Goal: Transaction & Acquisition: Book appointment/travel/reservation

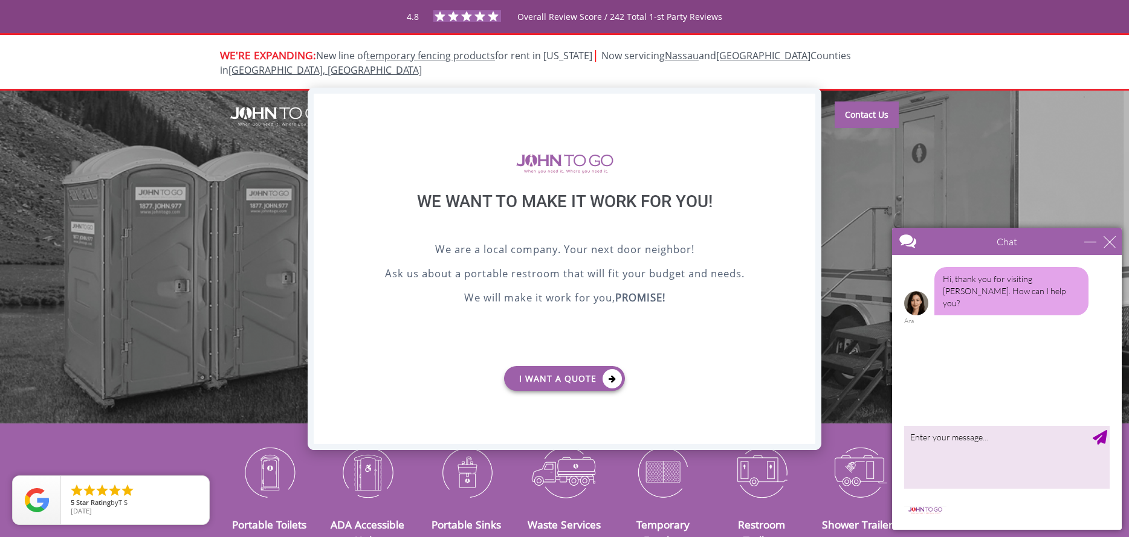
click at [802, 103] on div "X" at bounding box center [806, 104] width 19 height 21
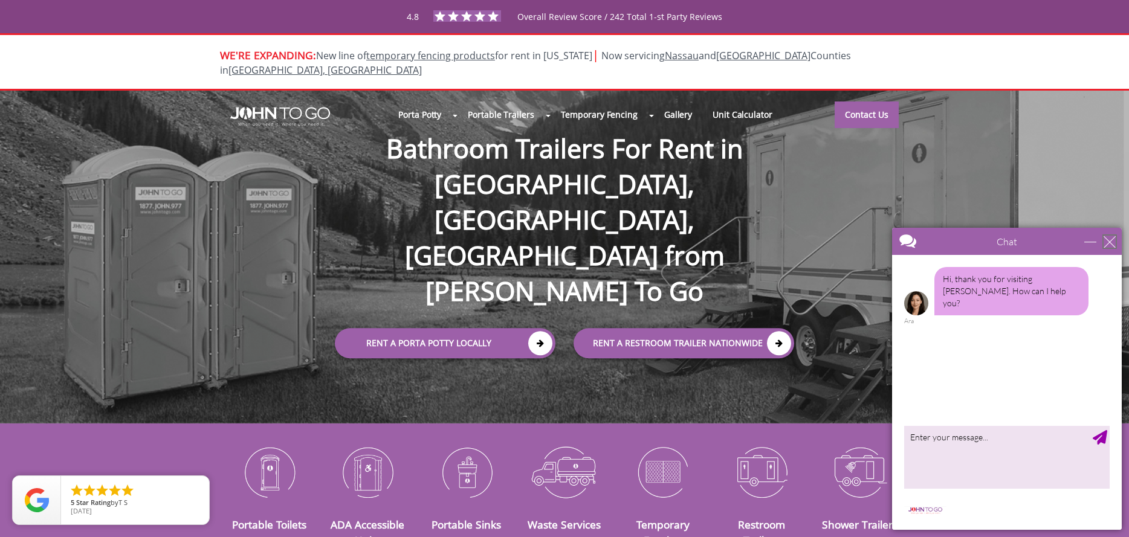
click at [1113, 241] on div "close" at bounding box center [1110, 242] width 12 height 12
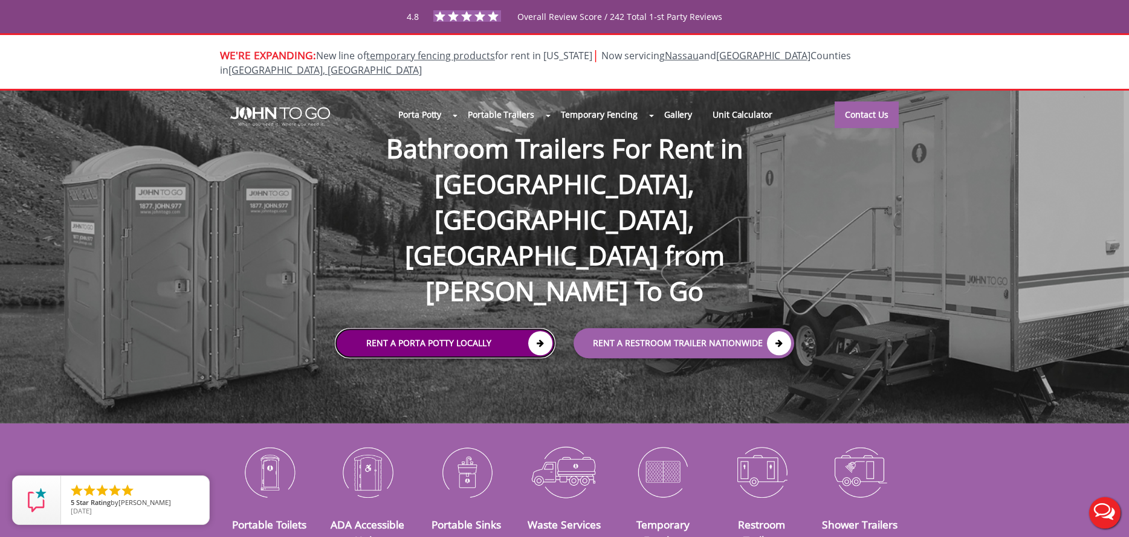
click at [454, 328] on link "Rent a Porta Potty Locally" at bounding box center [445, 343] width 221 height 30
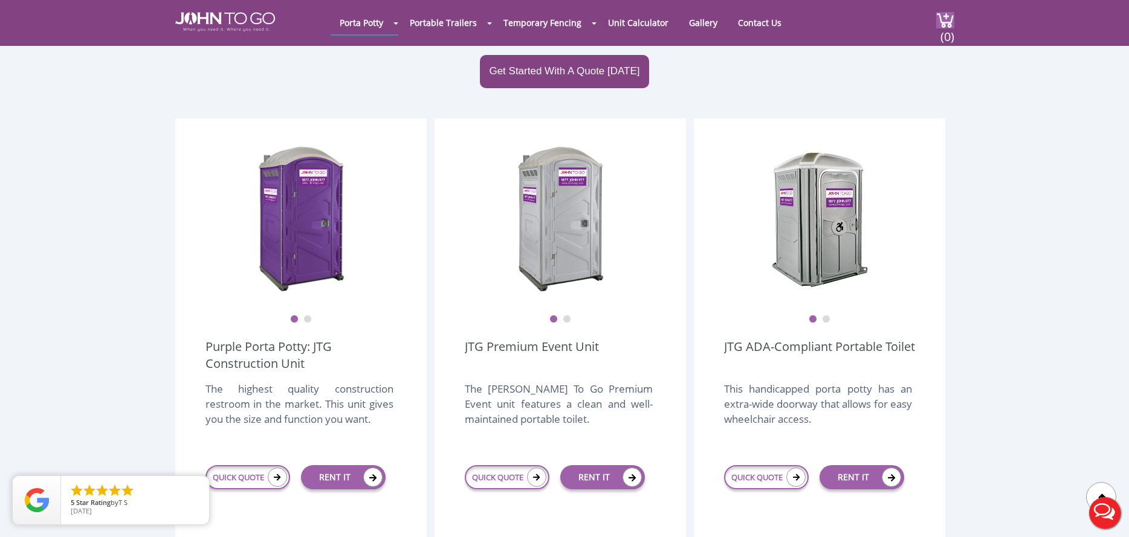
scroll to position [302, 0]
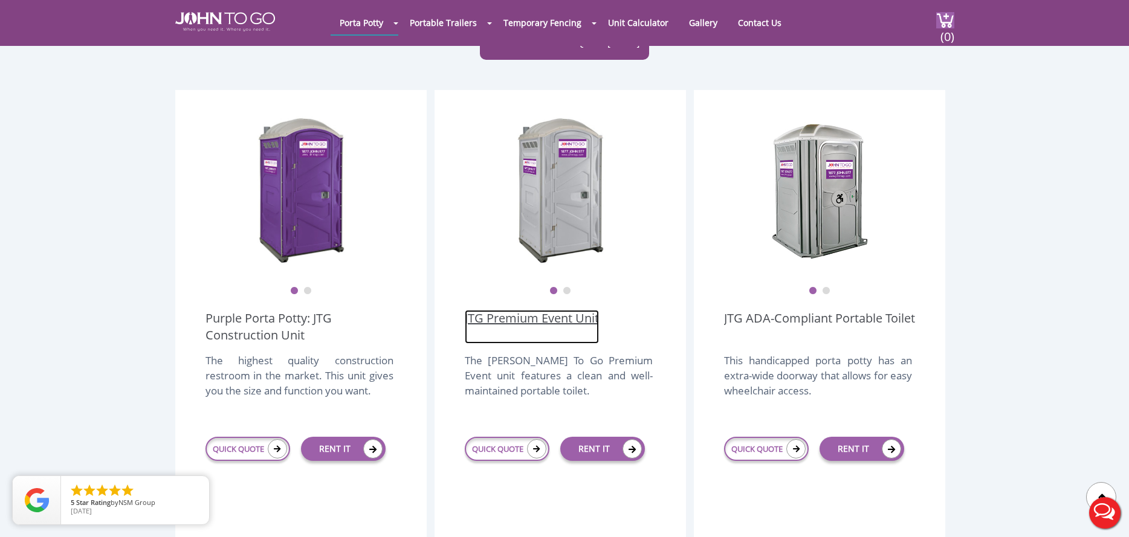
click at [538, 310] on link "JTG Premium Event Unit" at bounding box center [532, 327] width 134 height 34
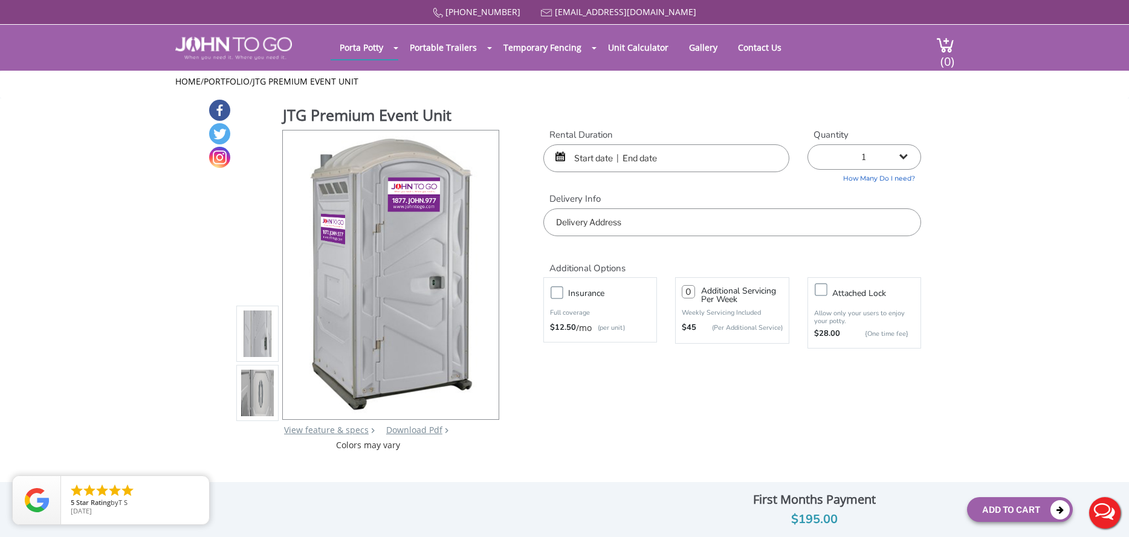
click at [696, 162] on input "text" at bounding box center [666, 158] width 246 height 28
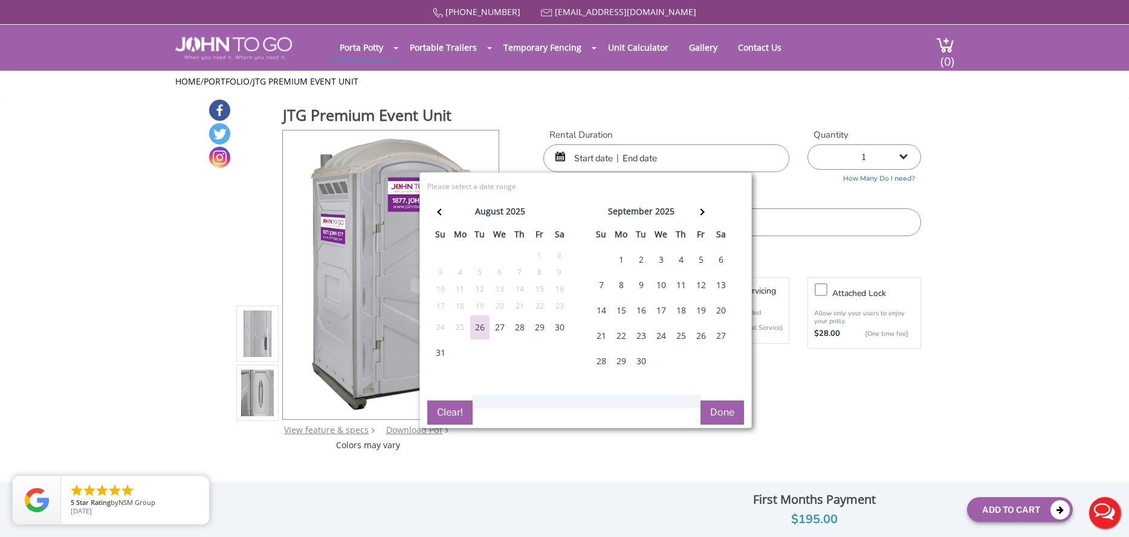
click at [641, 258] on div "2" at bounding box center [641, 260] width 19 height 24
click at [641, 262] on div "2" at bounding box center [641, 260] width 19 height 24
click at [715, 155] on input "09/02/2025 to 09/02/2025" at bounding box center [666, 158] width 246 height 28
drag, startPoint x: 715, startPoint y: 154, endPoint x: 636, endPoint y: 154, distance: 78.6
click at [636, 154] on input "09/02/2025 to 09/02/2025" at bounding box center [666, 158] width 246 height 28
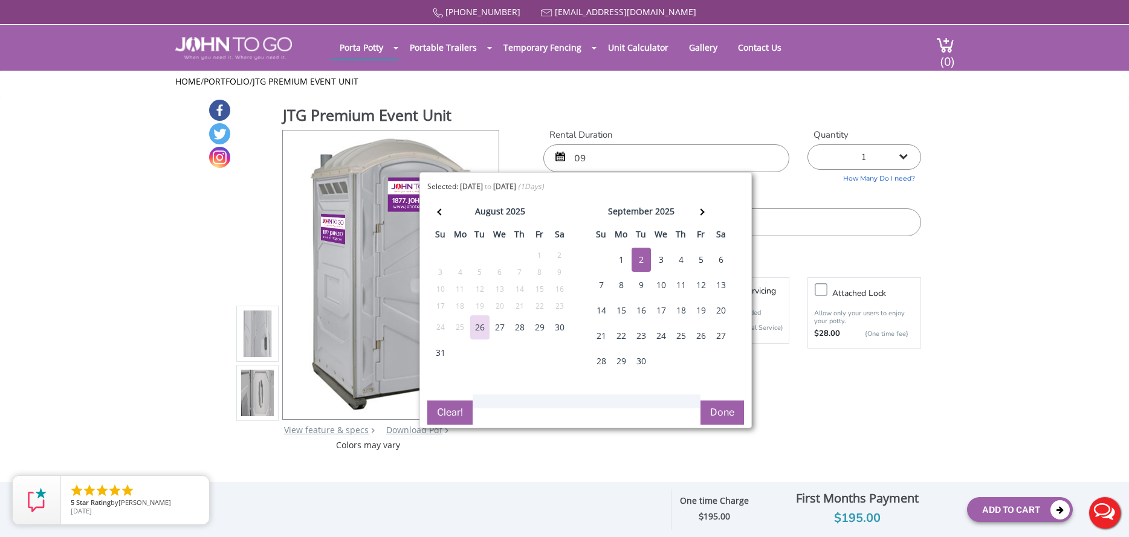
type input "0"
click at [640, 260] on div "2" at bounding box center [641, 260] width 19 height 24
click at [643, 259] on div "2" at bounding box center [641, 260] width 19 height 24
type input "09/02/2025 to 09/02/2025"
click at [715, 410] on button "Done" at bounding box center [723, 413] width 44 height 24
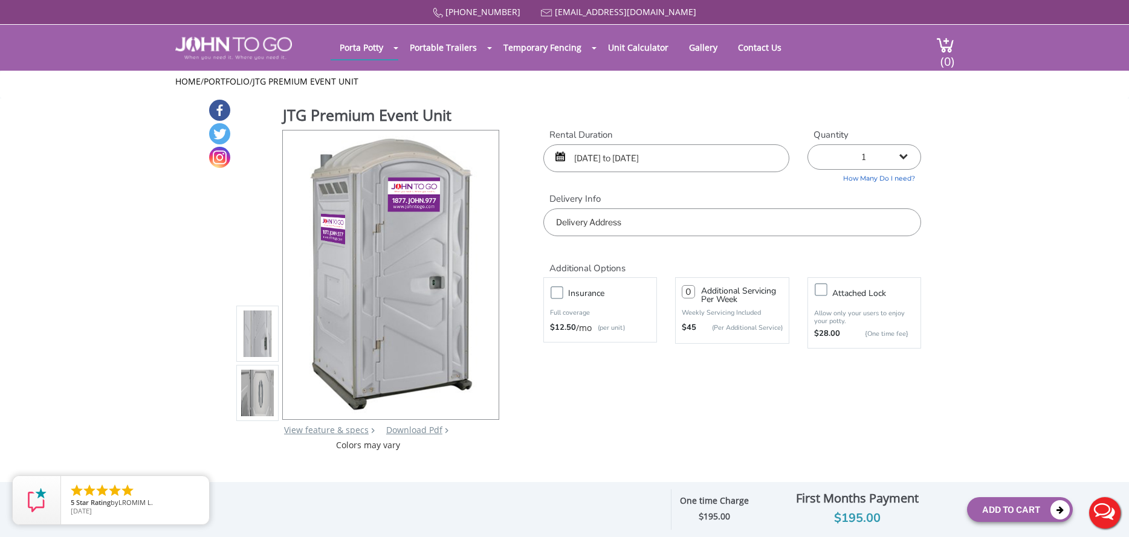
drag, startPoint x: 698, startPoint y: 157, endPoint x: 574, endPoint y: 167, distance: 124.3
click at [574, 167] on input "09/02/2025 to 09/02/2025" at bounding box center [666, 158] width 246 height 28
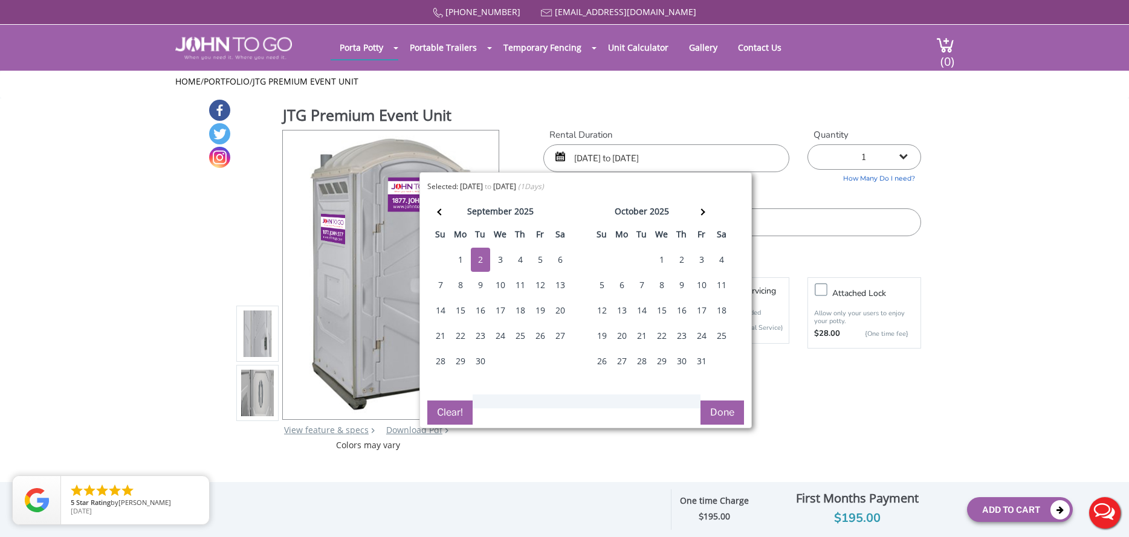
click at [455, 406] on button "Clear!" at bounding box center [449, 413] width 45 height 24
click at [598, 157] on input "text" at bounding box center [666, 158] width 246 height 28
click at [479, 259] on div "2" at bounding box center [480, 260] width 19 height 24
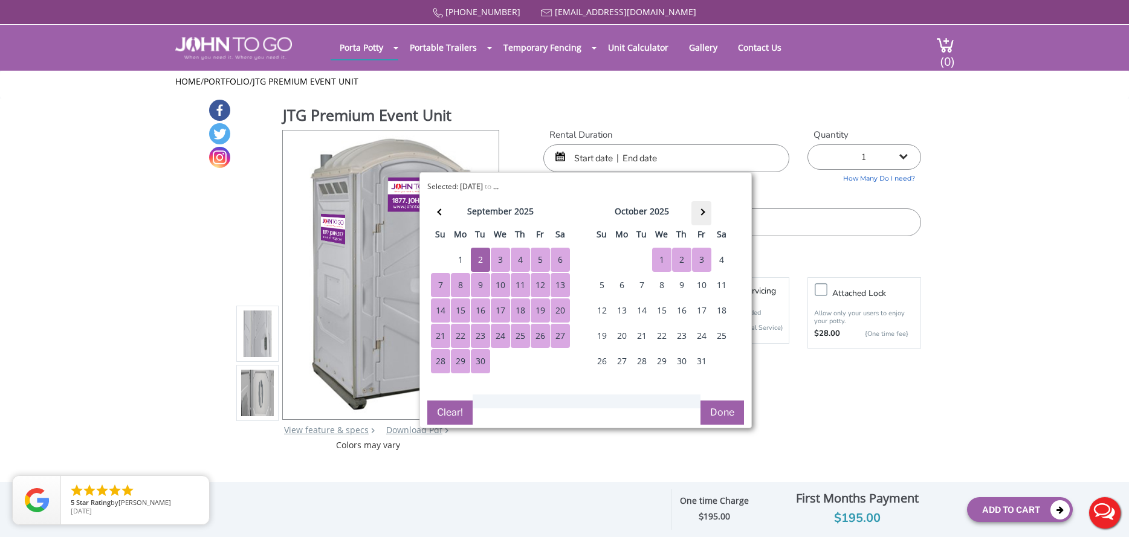
click at [703, 209] on th at bounding box center [702, 213] width 20 height 24
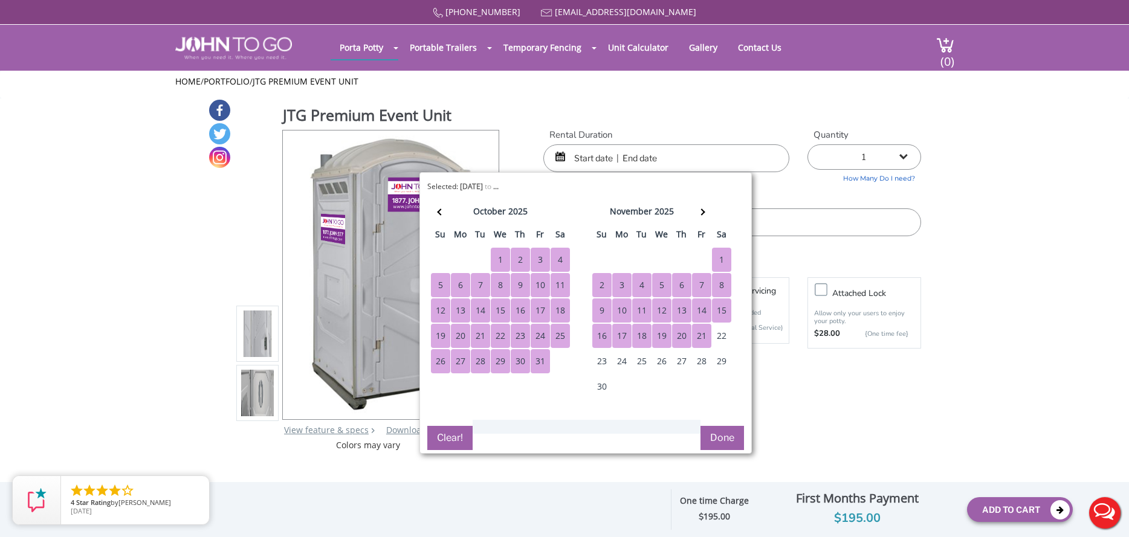
click at [702, 337] on div "21" at bounding box center [701, 336] width 19 height 24
type input "[DATE] to [DATE]"
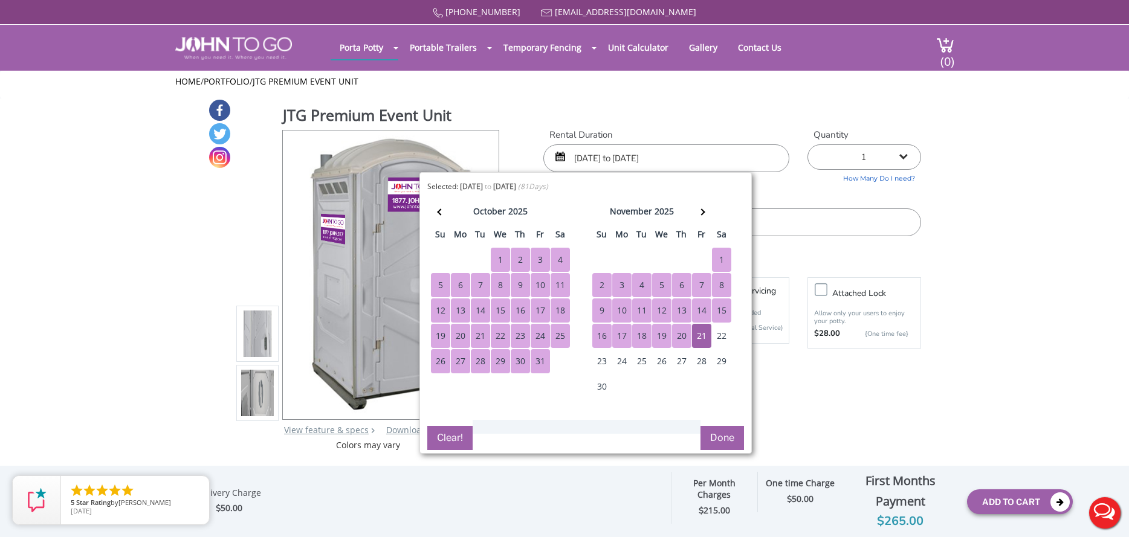
click at [720, 436] on button "Done" at bounding box center [723, 438] width 44 height 24
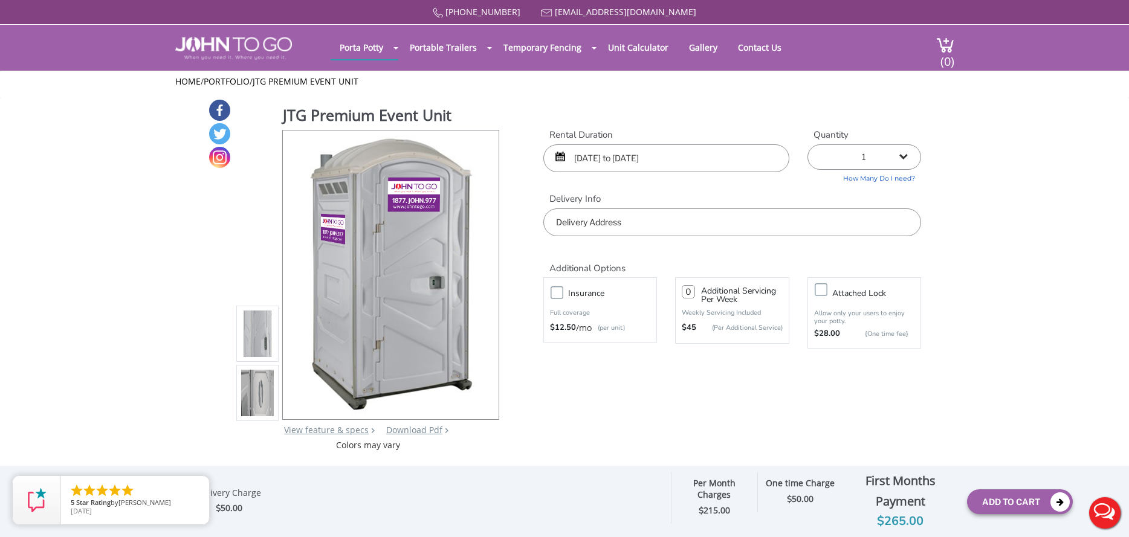
click at [667, 221] on input "text" at bounding box center [732, 223] width 378 height 28
click at [647, 226] on input "text" at bounding box center [732, 223] width 378 height 28
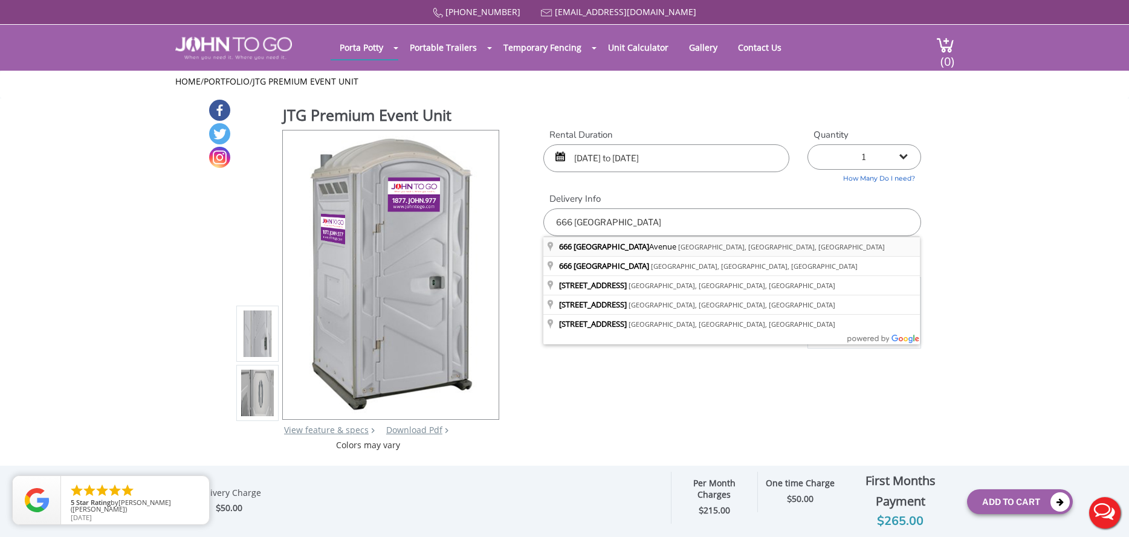
type input "666 South Springfield Avenue, Springfield, NJ, USA"
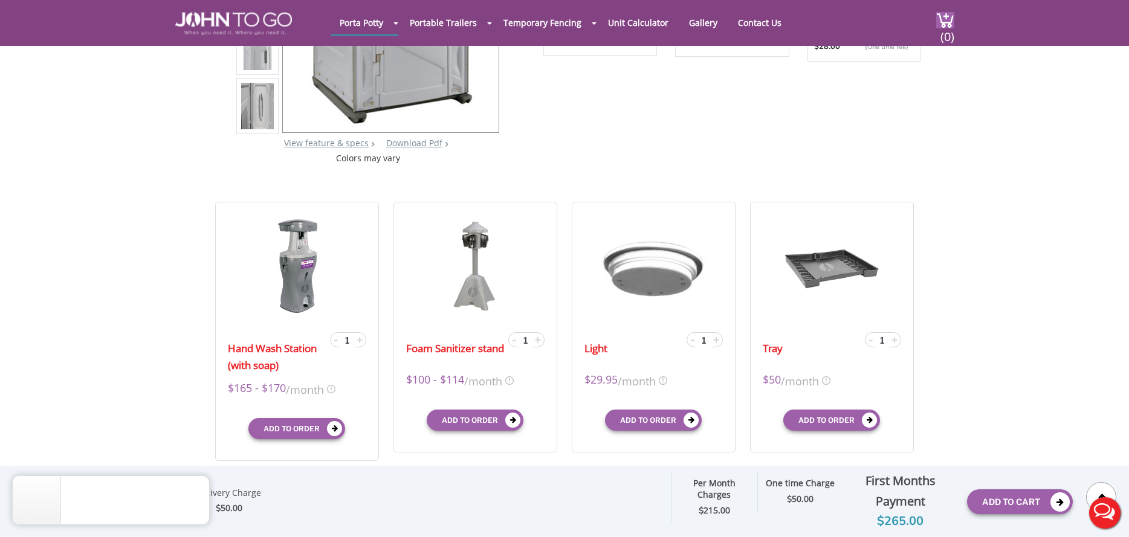
scroll to position [242, 0]
click at [199, 488] on icon "close" at bounding box center [197, 488] width 12 height 12
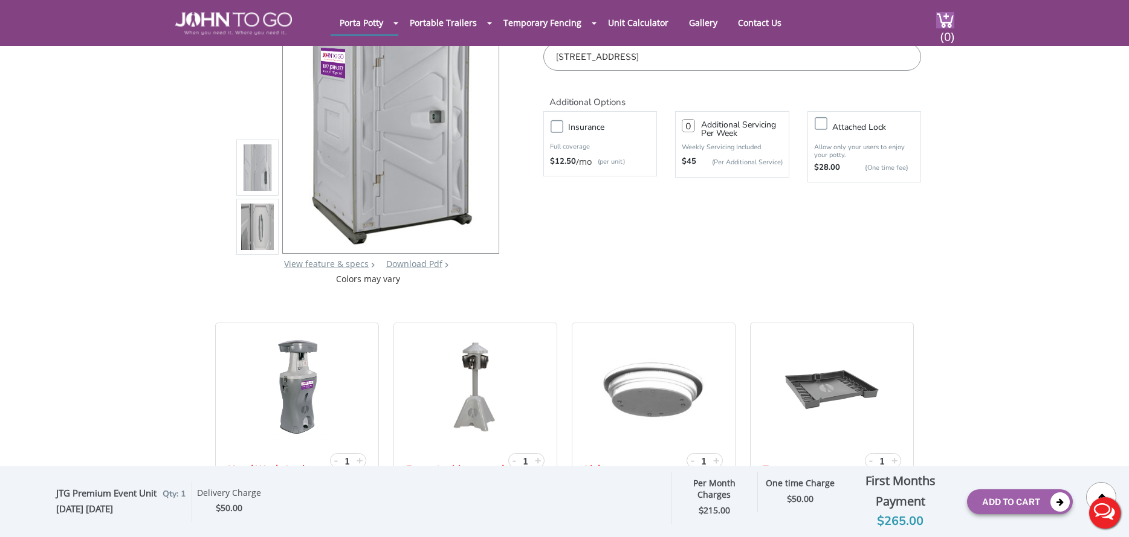
scroll to position [0, 0]
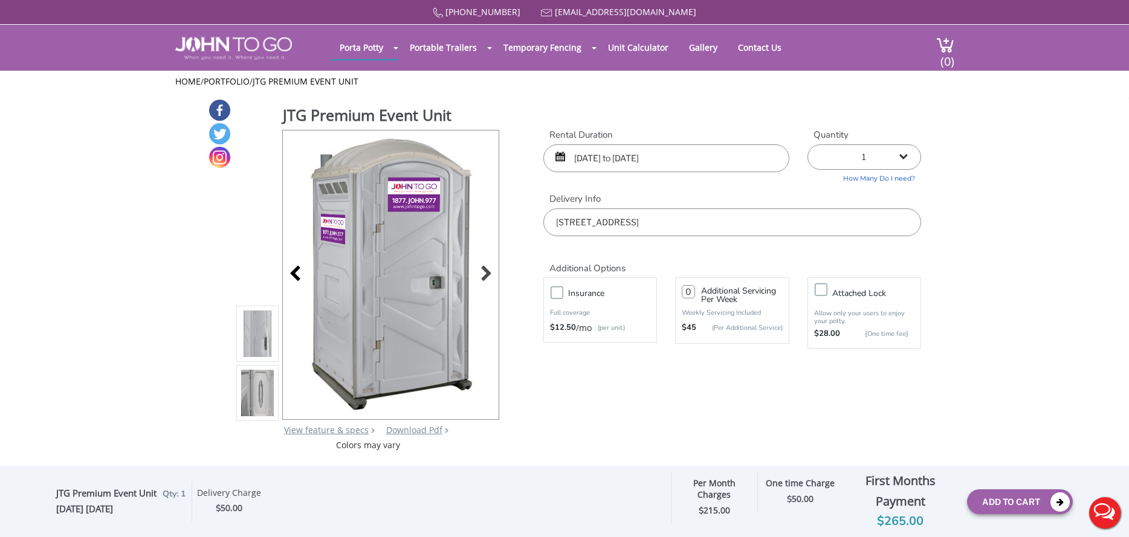
click at [296, 272] on div at bounding box center [298, 275] width 17 height 17
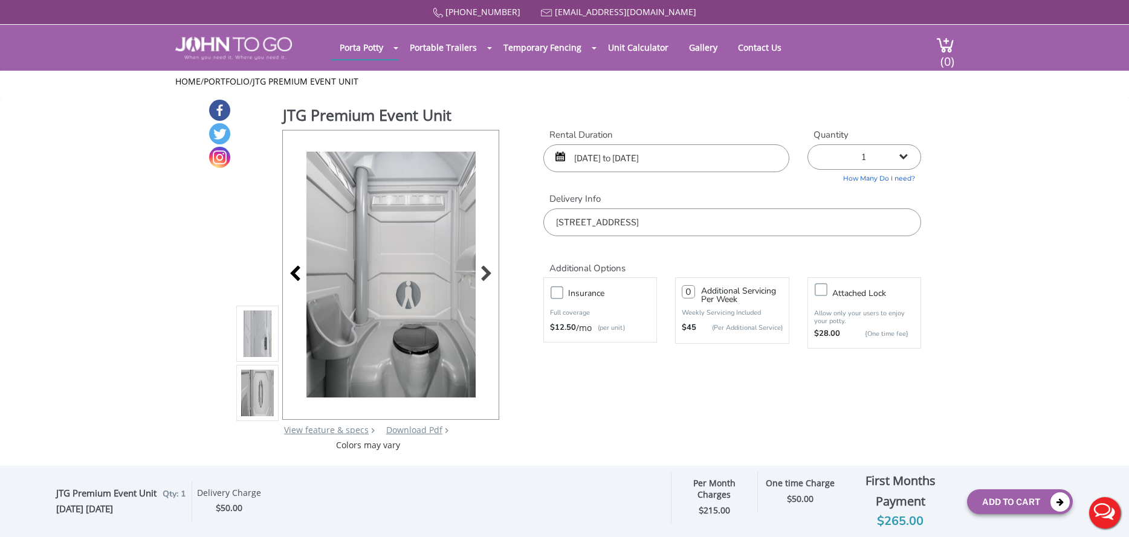
click at [296, 274] on div at bounding box center [298, 275] width 17 height 17
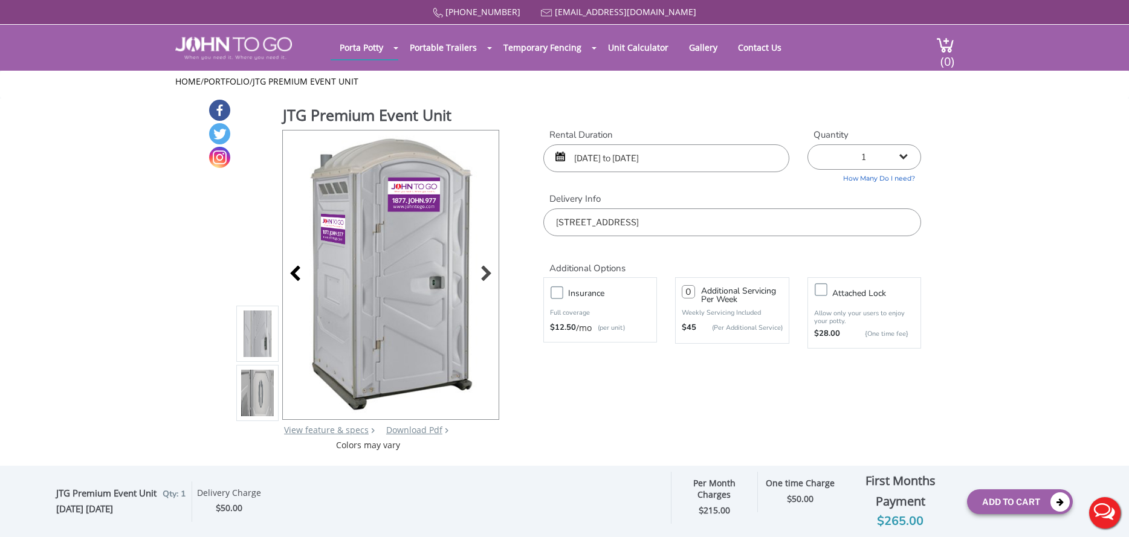
click at [297, 275] on div at bounding box center [298, 275] width 17 height 17
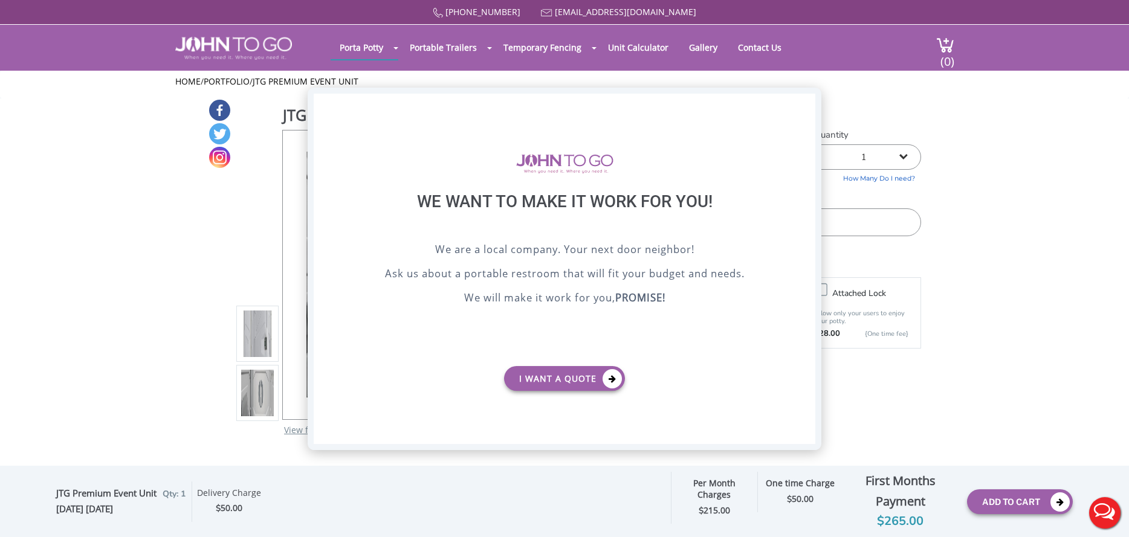
click at [808, 105] on div "X" at bounding box center [806, 104] width 19 height 21
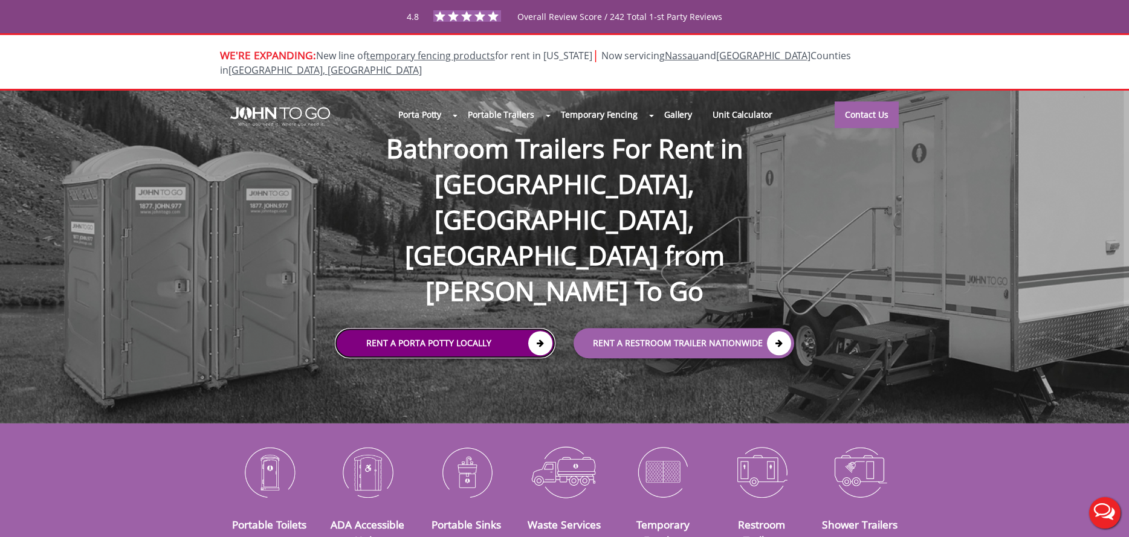
click at [479, 328] on link "Rent a Porta Potty Locally" at bounding box center [445, 343] width 221 height 30
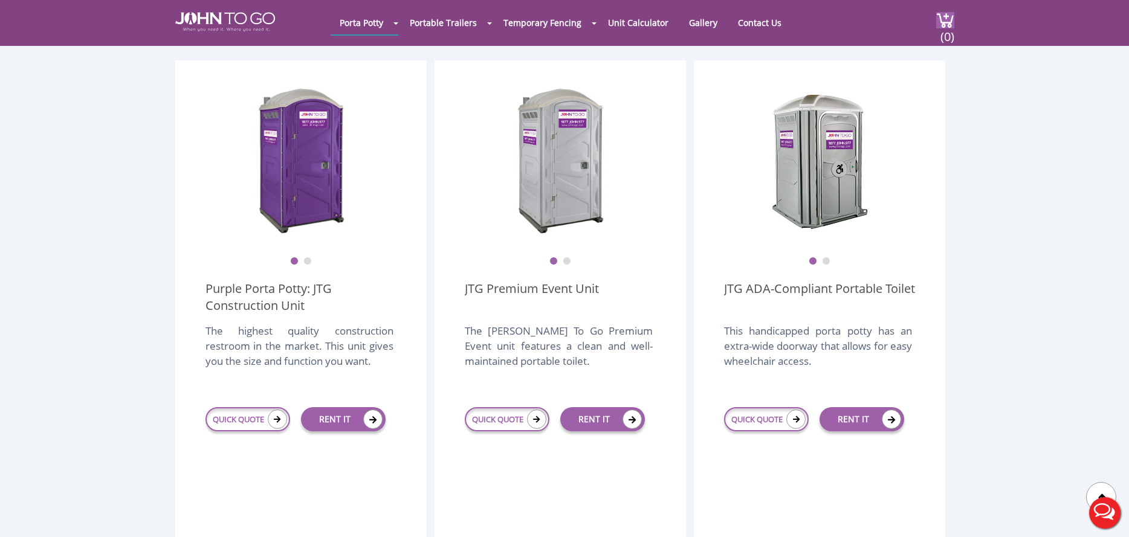
scroll to position [363, 0]
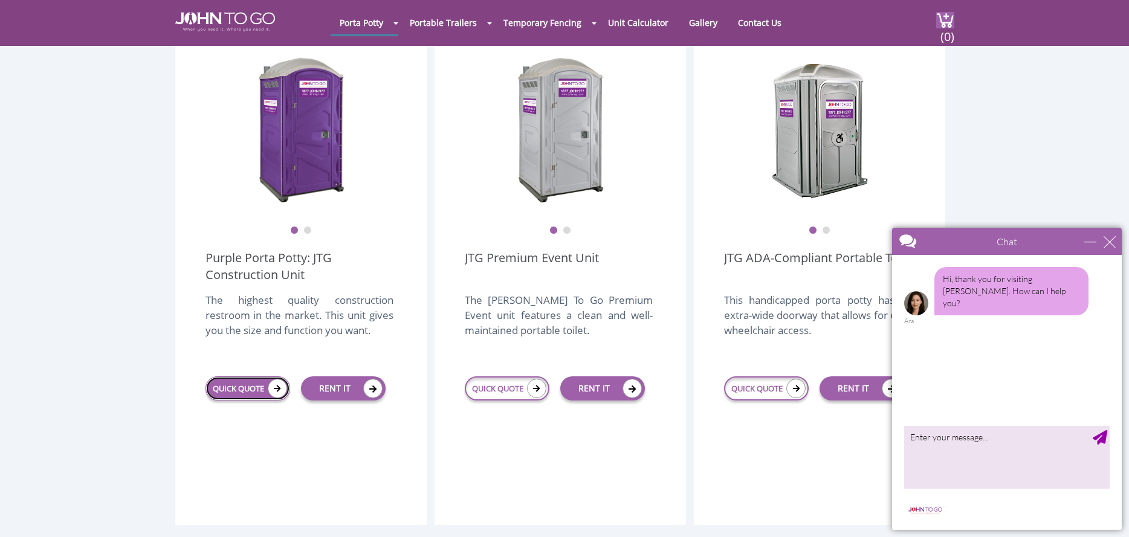
click at [259, 377] on link "QUICK QUOTE" at bounding box center [248, 389] width 85 height 24
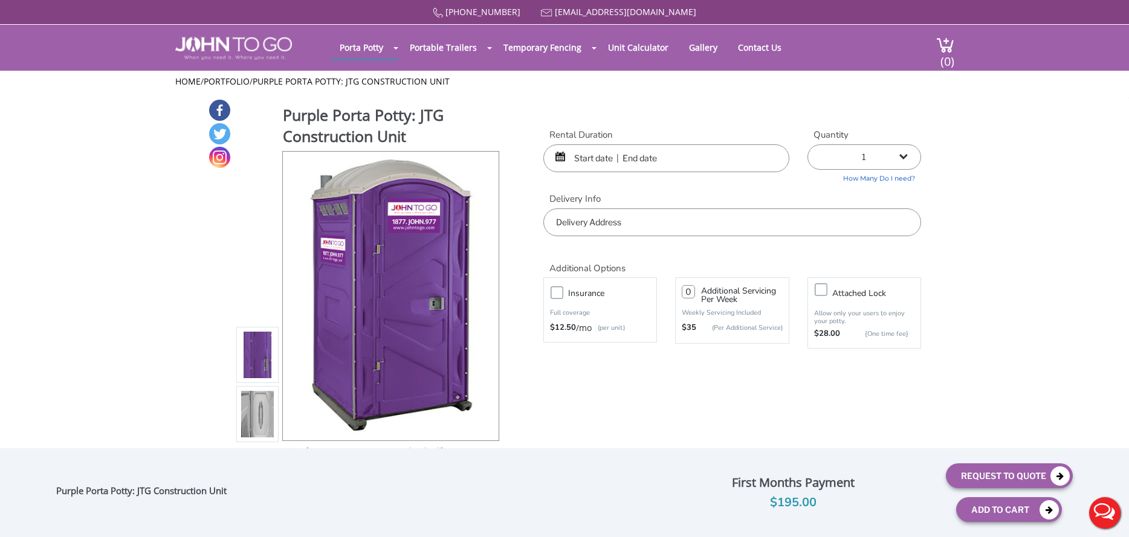
drag, startPoint x: 594, startPoint y: 157, endPoint x: 589, endPoint y: 161, distance: 6.9
click at [591, 160] on input "text" at bounding box center [666, 158] width 246 height 28
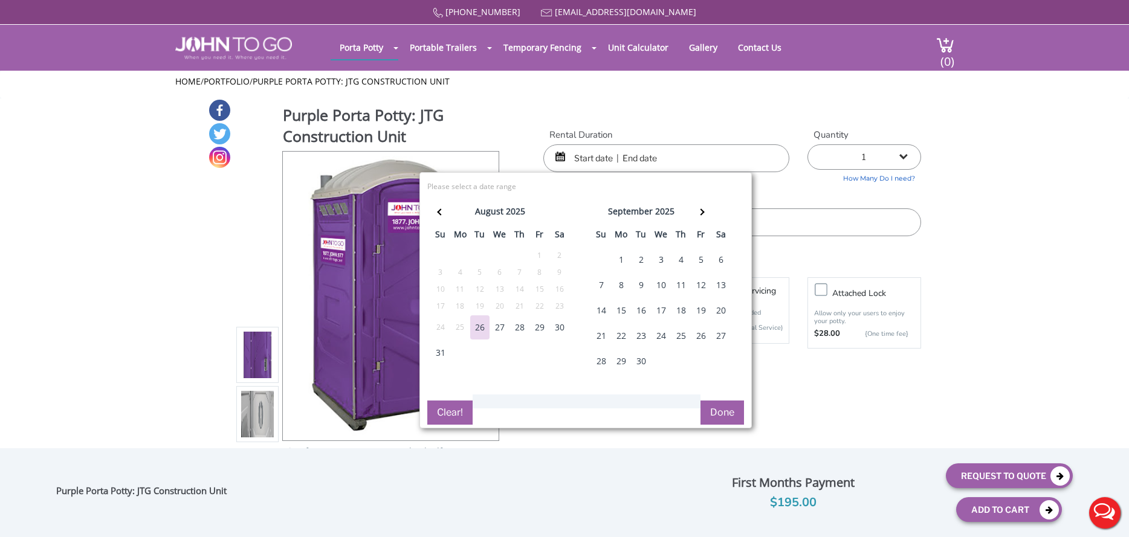
click at [643, 261] on div "2" at bounding box center [641, 260] width 19 height 24
click at [701, 212] on span at bounding box center [701, 212] width 7 height 7
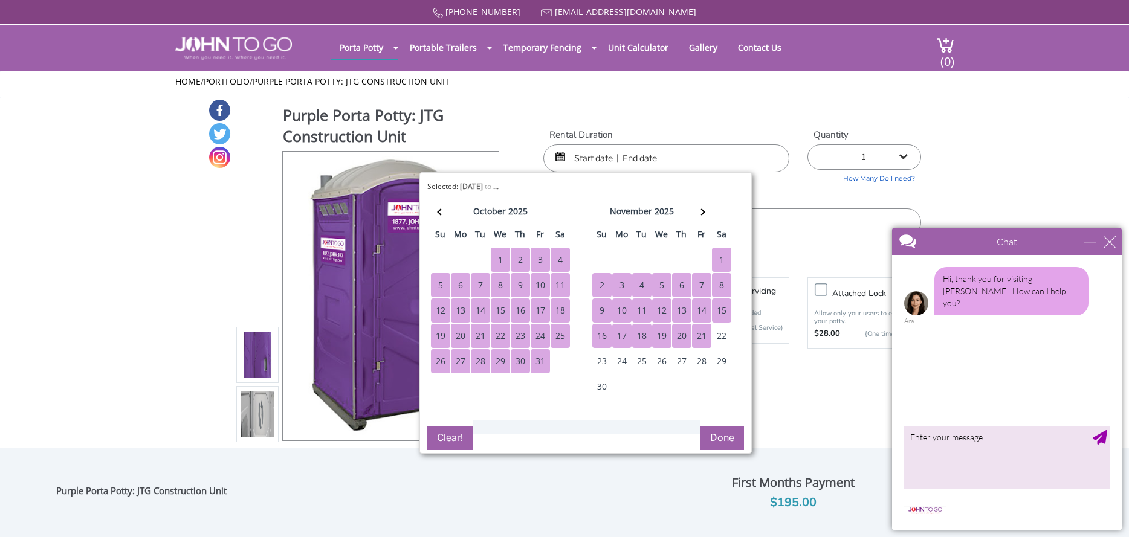
click at [706, 334] on div "21" at bounding box center [701, 336] width 19 height 24
type input "[DATE] to [DATE]"
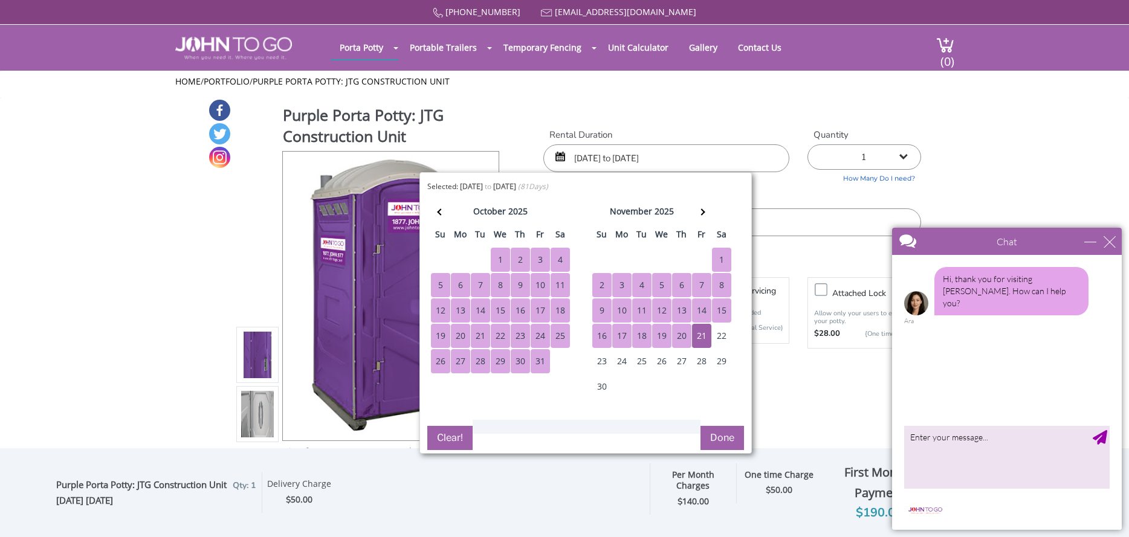
click at [732, 434] on button "Done" at bounding box center [723, 438] width 44 height 24
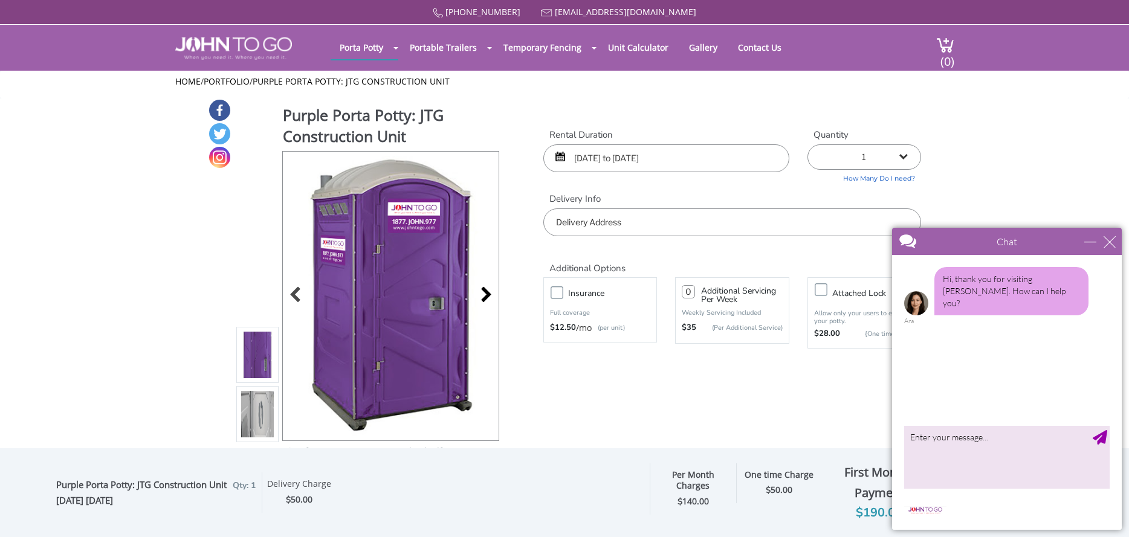
click at [487, 297] on div at bounding box center [483, 296] width 17 height 17
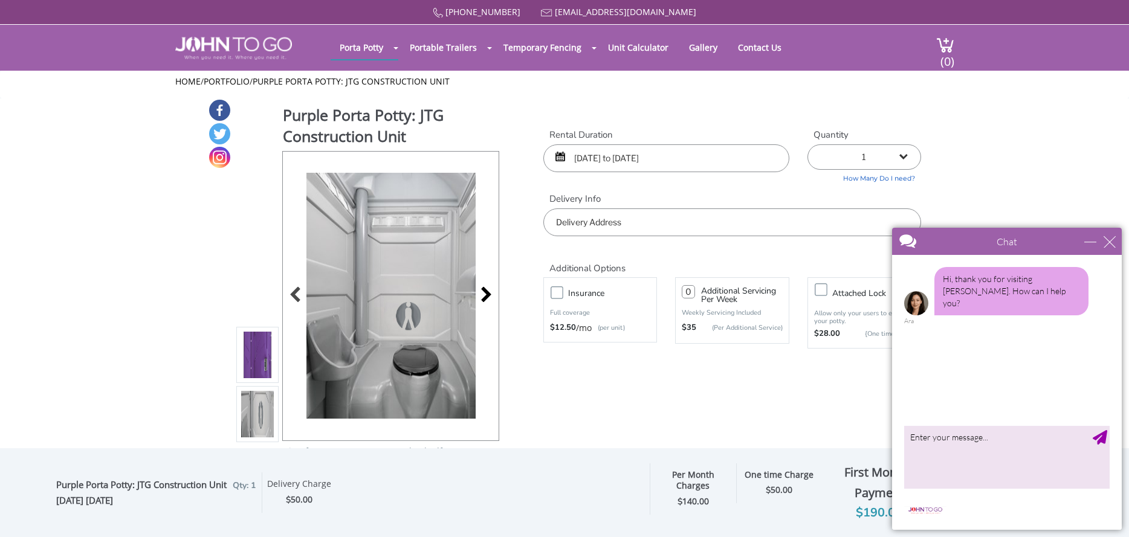
click at [487, 292] on div at bounding box center [483, 296] width 17 height 17
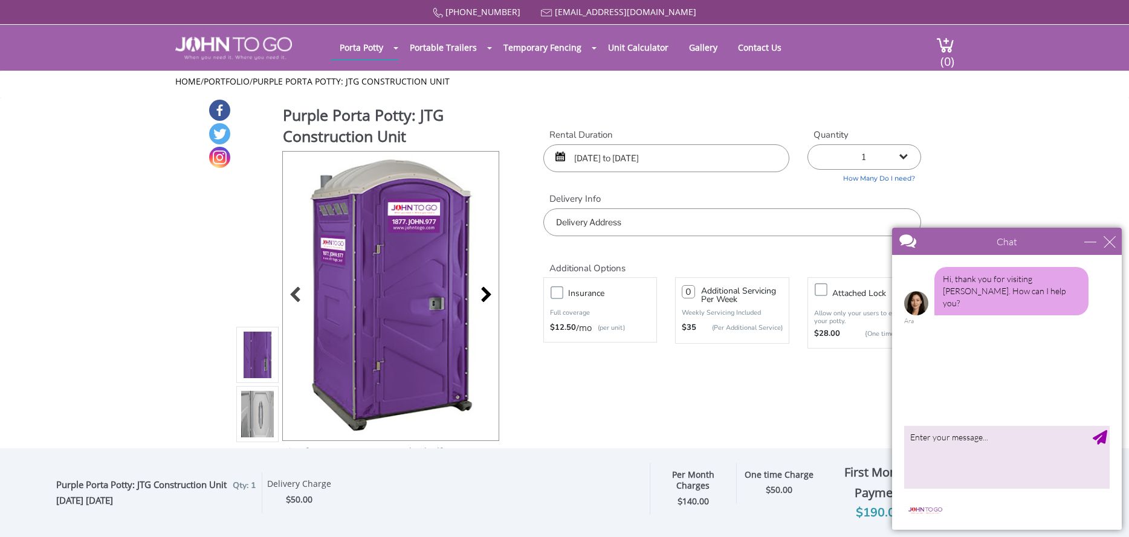
click at [488, 291] on div at bounding box center [483, 296] width 17 height 17
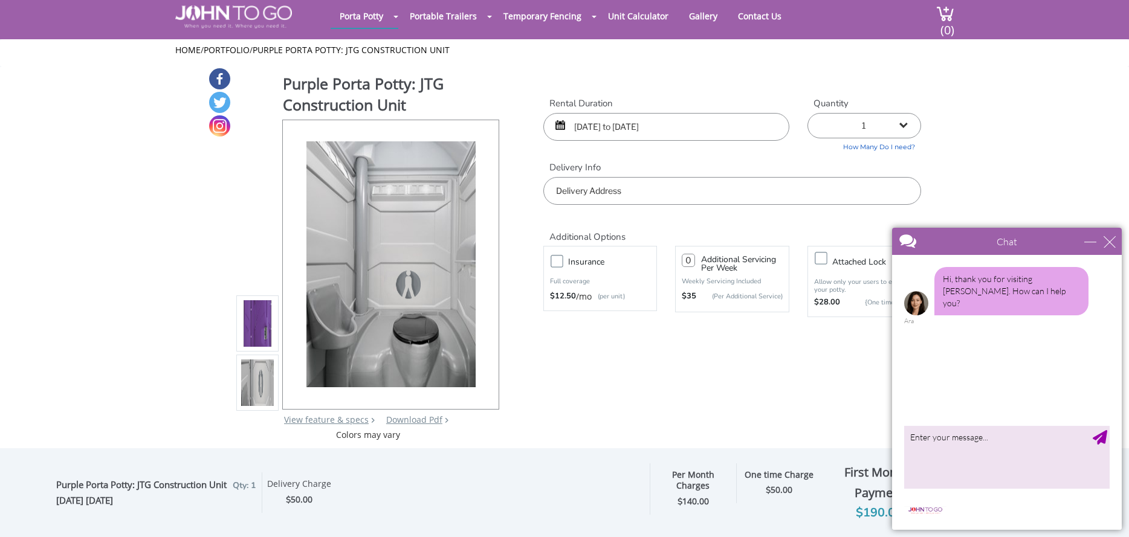
scroll to position [60, 0]
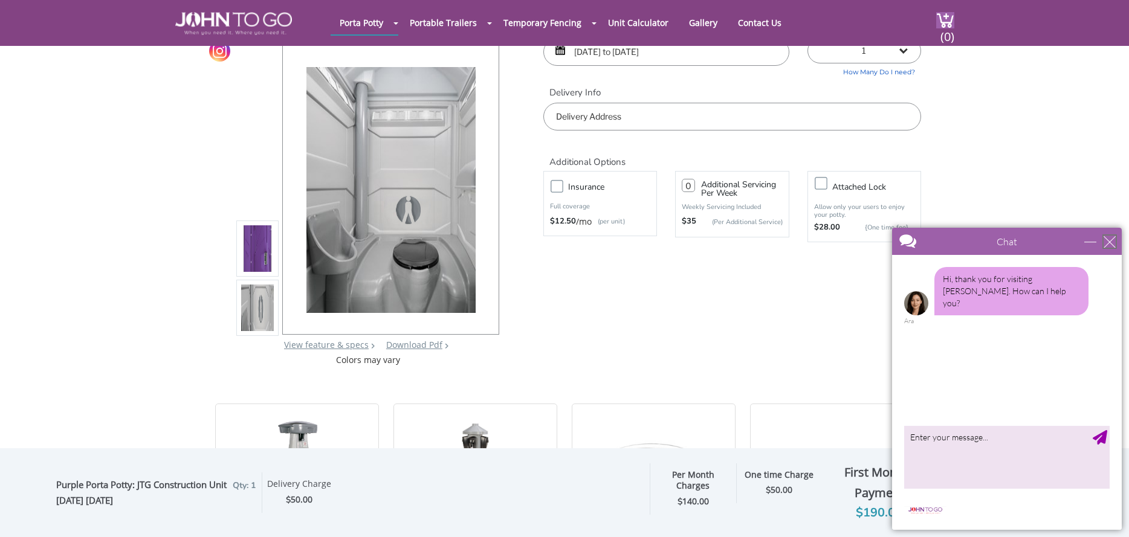
click at [1109, 242] on div "close" at bounding box center [1110, 242] width 12 height 12
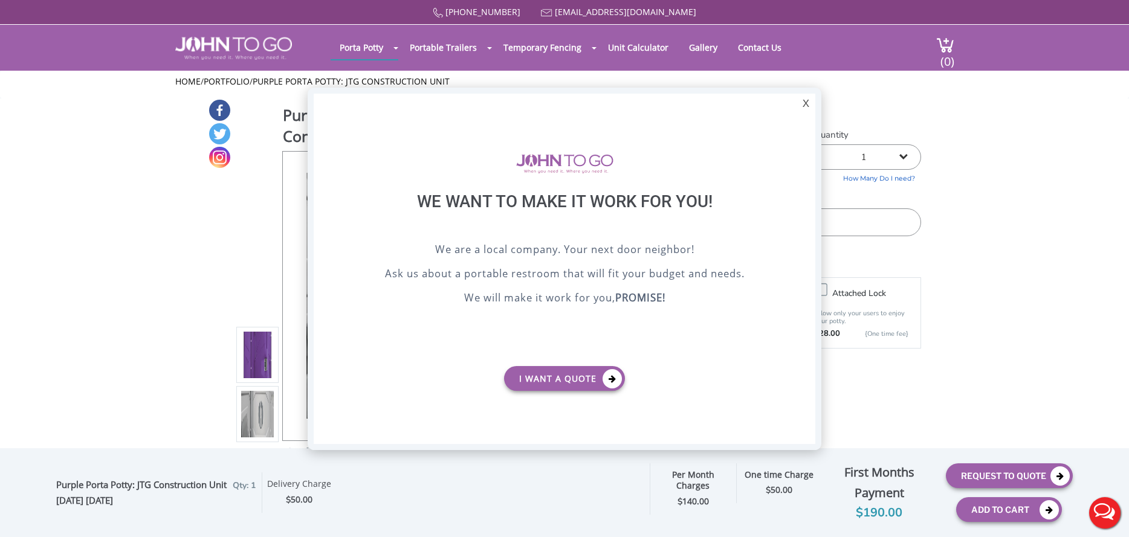
scroll to position [0, 0]
click at [805, 101] on div "X" at bounding box center [806, 104] width 19 height 21
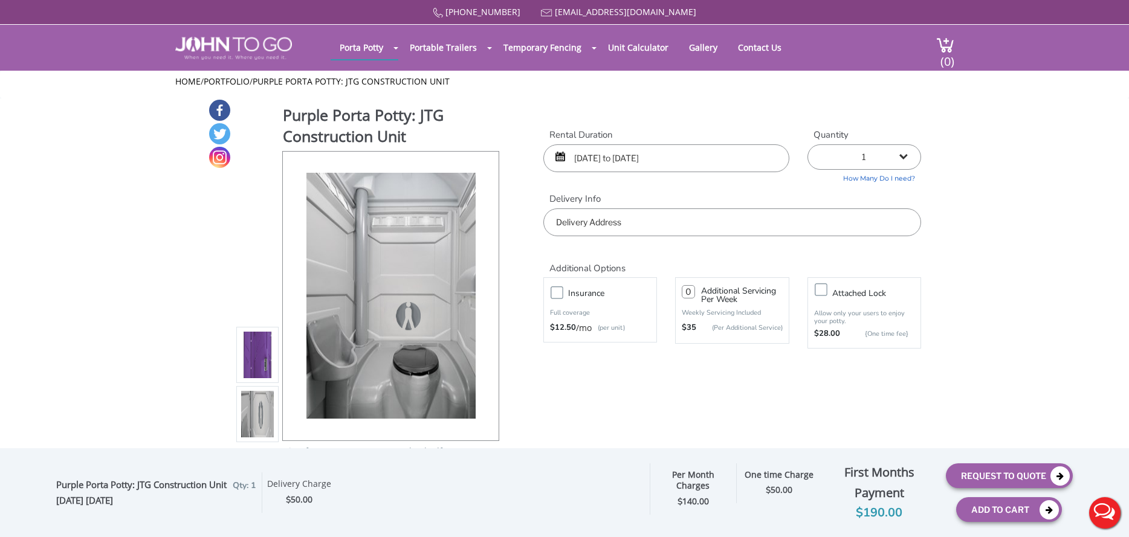
drag, startPoint x: 1089, startPoint y: 225, endPoint x: 1086, endPoint y: 218, distance: 7.9
click at [214, 264] on div "Purple Porta Potty: JTG Construction Unit View feature & specs Download Pdf Pro…" at bounding box center [564, 286] width 713 height 374
click at [501, 9] on link "[PHONE_NUMBER]" at bounding box center [483, 11] width 75 height 11
